Goal: Navigation & Orientation: Find specific page/section

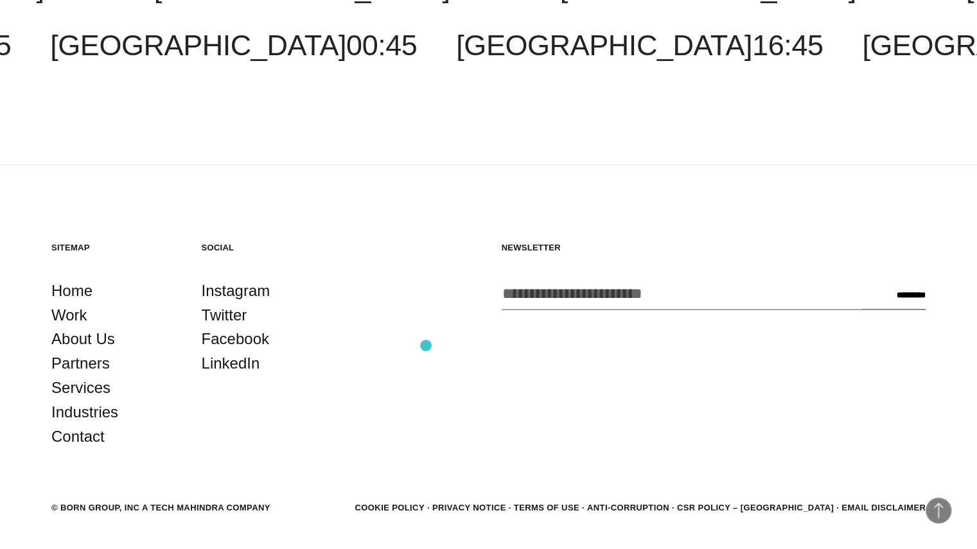
scroll to position [3984, 0]
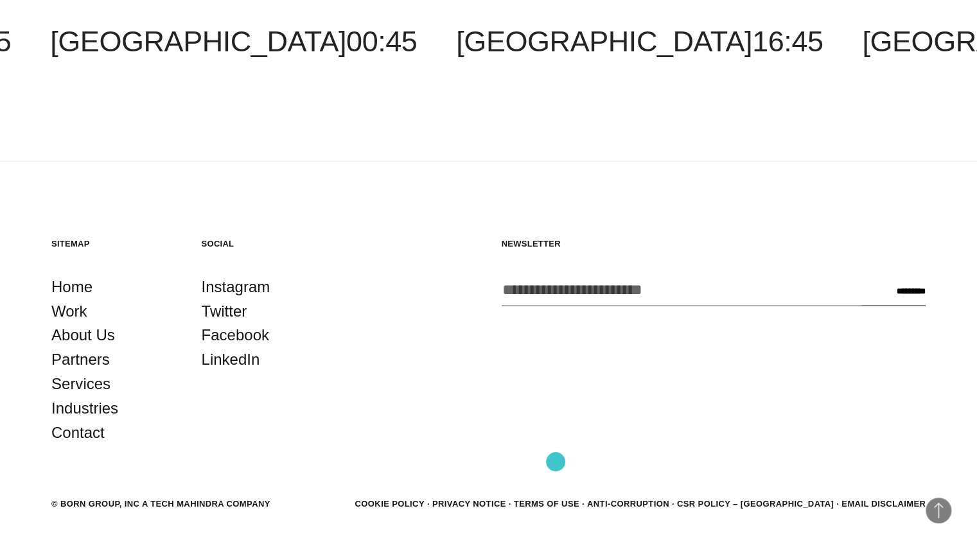
click at [506, 499] on link "Privacy Notice" at bounding box center [469, 504] width 74 height 10
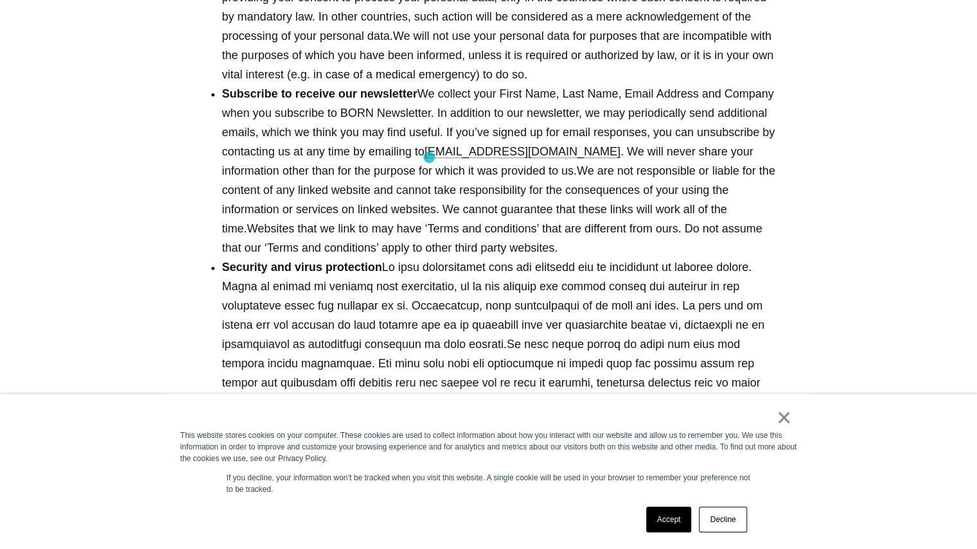
scroll to position [899, 0]
